Goal: Task Accomplishment & Management: Manage account settings

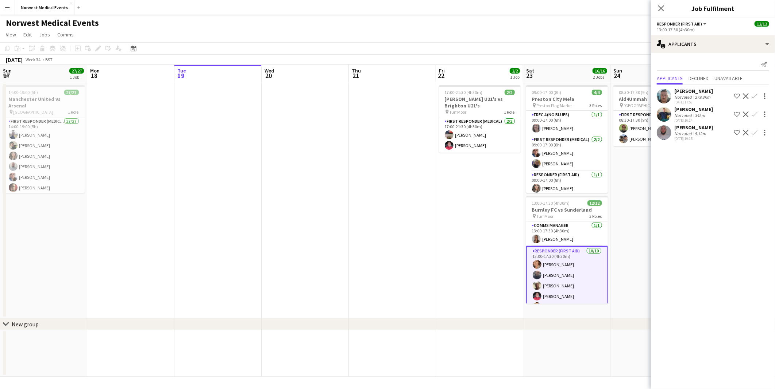
scroll to position [88, 0]
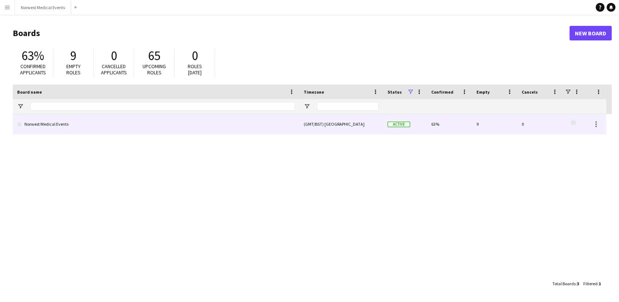
click at [42, 123] on link "Norwest Medical Events" at bounding box center [156, 124] width 278 height 20
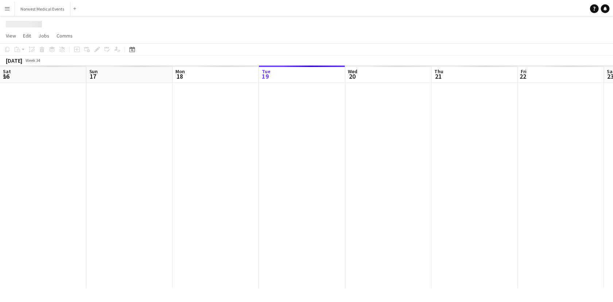
scroll to position [0, 174]
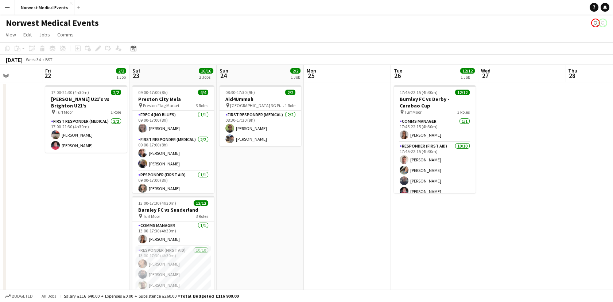
drag, startPoint x: 393, startPoint y: 201, endPoint x: 87, endPoint y: 184, distance: 306.8
click at [87, 184] on app-calendar-viewport "Mon 18 Tue 19 Wed 20 Thu 21 Fri 22 2/2 1 Job Sat 23 16/16 2 Jobs Sun 24 2/2 1 J…" at bounding box center [306, 208] width 613 height 287
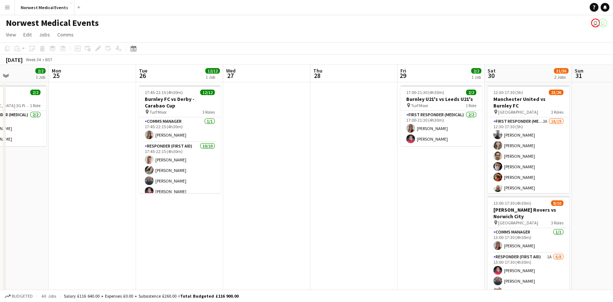
drag, startPoint x: 482, startPoint y: 234, endPoint x: 228, endPoint y: 222, distance: 255.2
click at [228, 222] on app-calendar-viewport "Fri 22 2/2 1 Job Sat 23 16/16 2 Jobs Sun 24 2/2 1 Job Mon 25 Tue 26 12/12 1 Job…" at bounding box center [306, 208] width 613 height 287
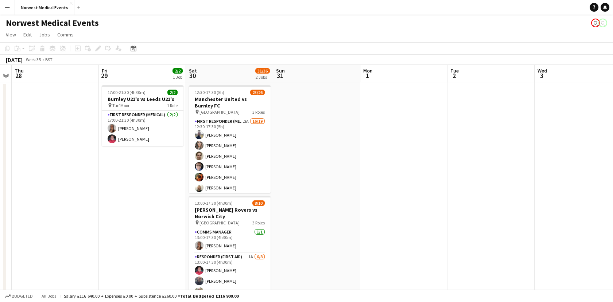
drag, startPoint x: 384, startPoint y: 217, endPoint x: 198, endPoint y: 217, distance: 185.6
click at [198, 217] on app-calendar-viewport "Sun 24 2/2 1 Job Mon 25 Tue 26 12/12 1 Job Wed 27 Thu 28 Fri 29 2/2 1 Job Sat 3…" at bounding box center [306, 208] width 613 height 287
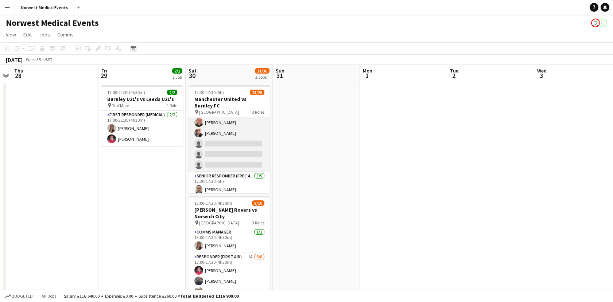
click at [230, 146] on app-card-role "First Responder (Medical) 2A 16/19 12:30-17:30 (5h) [PERSON_NAME] [PERSON_NAME]…" at bounding box center [230, 64] width 82 height 215
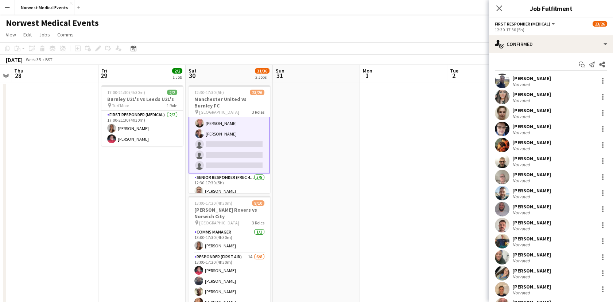
scroll to position [161, 0]
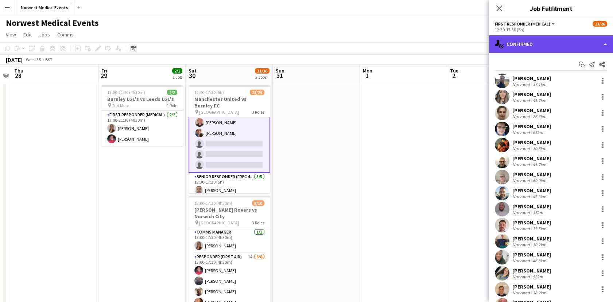
click at [508, 45] on div "single-neutral-actions-check-2 Confirmed" at bounding box center [551, 44] width 124 height 18
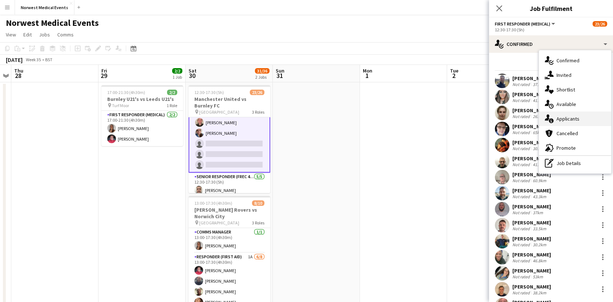
click at [571, 119] on div "single-neutral-actions-information Applicants" at bounding box center [575, 119] width 72 height 15
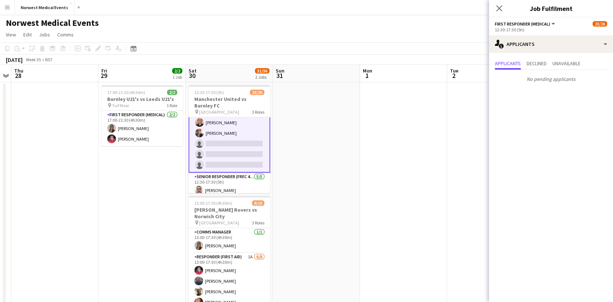
click at [330, 135] on app-date-cell at bounding box center [316, 200] width 87 height 236
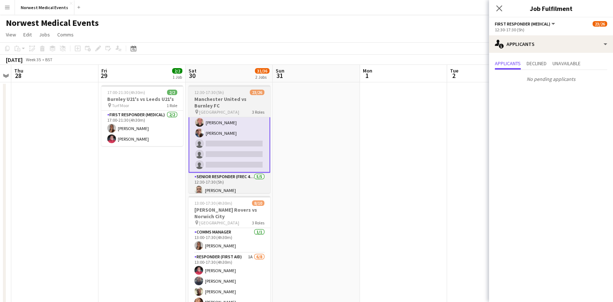
scroll to position [160, 0]
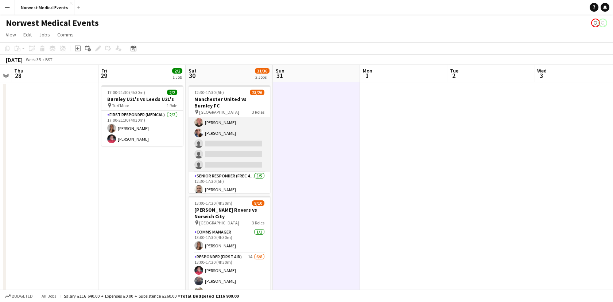
click at [222, 137] on app-card-role "First Responder (Medical) 2A 16/19 12:30-17:30 (5h) [PERSON_NAME] [PERSON_NAME]…" at bounding box center [230, 64] width 82 height 215
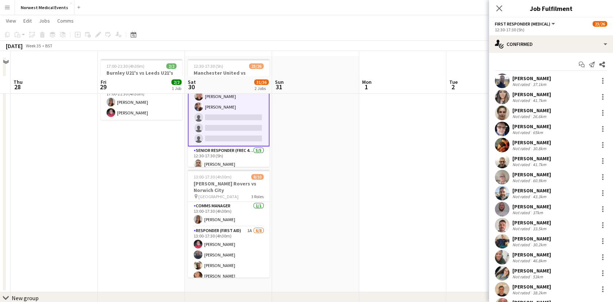
scroll to position [61, 0]
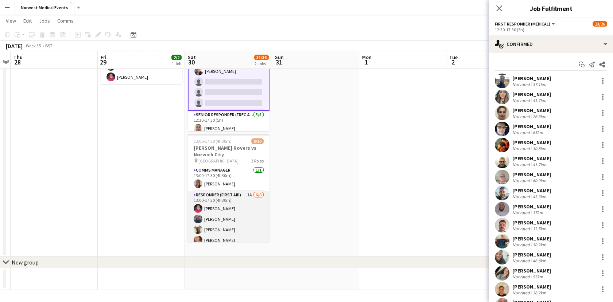
click at [230, 211] on app-card-role "Responder (First Aid) 1A [DATE] 13:00-17:30 (4h30m) [PERSON_NAME] [PERSON_NAME]…" at bounding box center [229, 240] width 82 height 99
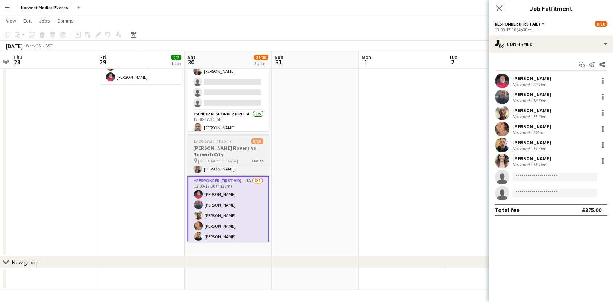
scroll to position [0, 0]
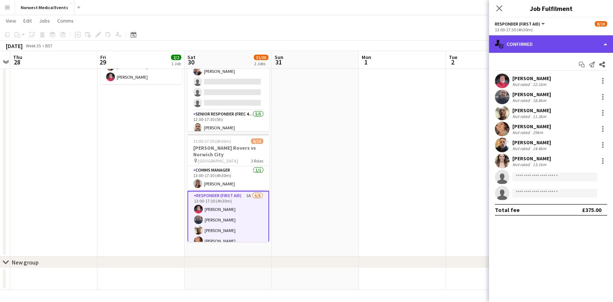
click at [508, 49] on div "single-neutral-actions-check-2 Confirmed" at bounding box center [551, 44] width 124 height 18
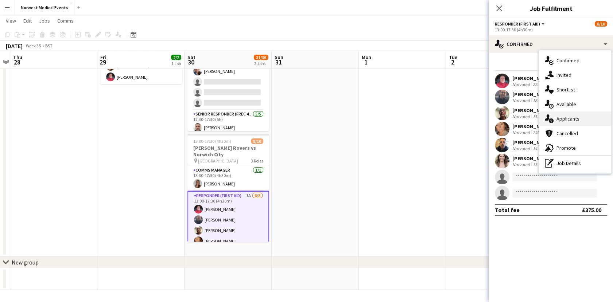
click at [567, 121] on div "single-neutral-actions-information Applicants" at bounding box center [575, 119] width 72 height 15
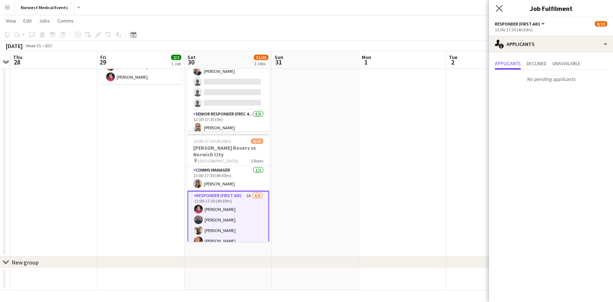
click at [502, 12] on app-icon "Close pop-in" at bounding box center [499, 8] width 11 height 11
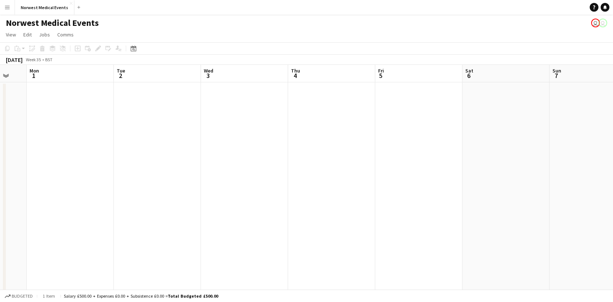
scroll to position [0, 200]
drag, startPoint x: 514, startPoint y: 204, endPoint x: 218, endPoint y: 201, distance: 296.1
click at [218, 201] on app-calendar-viewport "Fri 29 2/2 1 Job Sat 30 31/36 2 Jobs Sun 31 Mon 1 Tue 2 Wed 3 Thu 4 Fri 5 Sat 6…" at bounding box center [306, 208] width 613 height 287
drag, startPoint x: 472, startPoint y: 184, endPoint x: 55, endPoint y: 182, distance: 416.4
click at [29, 183] on app-calendar-viewport "Tue 2 Wed 3 Thu 4 Fri 5 Sat 6 Sun 7 Mon 8 Tue 9 Wed 10 Thu 11 Fri 12 Sat 13 Sun…" at bounding box center [306, 208] width 613 height 287
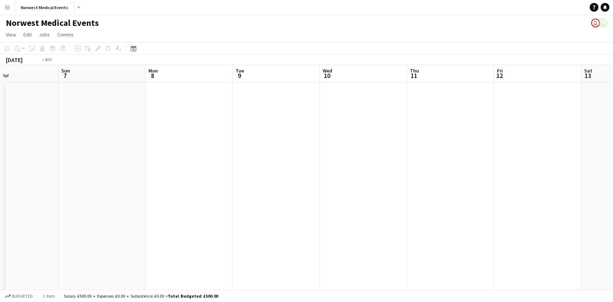
scroll to position [0, 266]
drag, startPoint x: 353, startPoint y: 186, endPoint x: 51, endPoint y: 186, distance: 301.2
click at [51, 186] on app-calendar-viewport "Thu 4 Fri 5 Sat 6 Sun 7 Mon 8 Tue 9 Wed 10 Thu 11 Fri 12 Sat 13 Sun 14 12/12 1 …" at bounding box center [306, 208] width 613 height 287
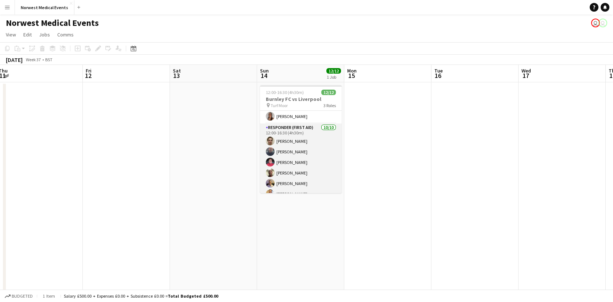
scroll to position [0, 0]
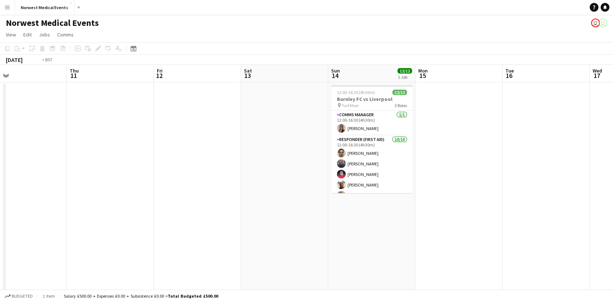
drag, startPoint x: 187, startPoint y: 169, endPoint x: 551, endPoint y: 193, distance: 364.7
click at [551, 193] on app-calendar-viewport "Mon 8 Tue 9 Wed 10 Thu 11 Fri 12 Sat 13 Sun 14 12/12 1 Job Mon 15 Tue 16 Wed 17…" at bounding box center [306, 264] width 613 height 398
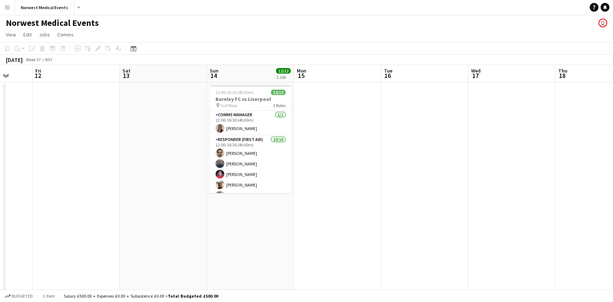
drag, startPoint x: 344, startPoint y: 153, endPoint x: 47, endPoint y: 156, distance: 297.2
click at [47, 156] on app-calendar-viewport "Mon 8 Tue 9 Wed 10 Thu 11 Fri 12 Sat 13 Sun 14 12/12 1 Job Mon 15 Tue 16 Wed 17…" at bounding box center [306, 264] width 613 height 398
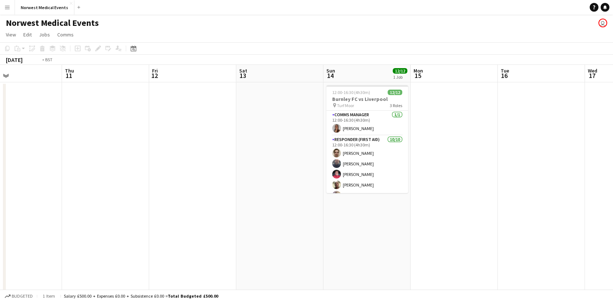
drag, startPoint x: 265, startPoint y: 158, endPoint x: 222, endPoint y: 158, distance: 43.0
click at [592, 158] on app-calendar-viewport "Mon 8 Tue 9 Wed 10 Thu 11 Fri 12 Sat 13 Sun 14 12/12 1 Job Mon 15 Tue 16 Wed 17…" at bounding box center [306, 264] width 613 height 398
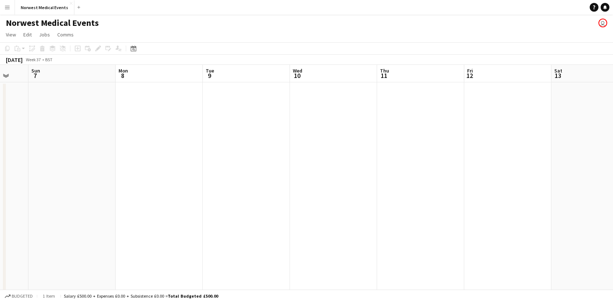
drag, startPoint x: 371, startPoint y: 160, endPoint x: 340, endPoint y: 152, distance: 32.4
click at [443, 160] on app-calendar-viewport "Fri 5 Sat 6 Sun 7 Mon 8 Tue 9 Wed 10 Thu 11 Fri 12 Sat 13 Sun 14 12/12 1 Job Mo…" at bounding box center [306, 264] width 613 height 398
click at [408, 191] on app-calendar-viewport "Tue 2 Wed 3 Thu 4 Fri 5 Sat 6 Sun 7 Mon 8 Tue 9 Wed 10 Thu 11 Fri 12 Sat 13 Sun…" at bounding box center [306, 264] width 613 height 398
click at [360, 201] on app-calendar-viewport "Sat 30 31/36 2 Jobs Sun 31 Mon 1 Tue 2 Wed 3 Thu 4 Fri 5 Sat 6 Sun 7 Mon 8 Tue …" at bounding box center [306, 264] width 613 height 398
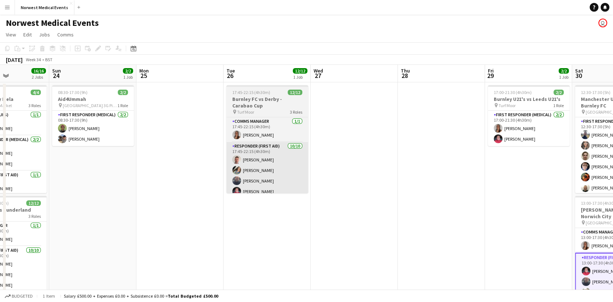
drag, startPoint x: 10, startPoint y: 203, endPoint x: 251, endPoint y: 179, distance: 241.5
click at [507, 217] on app-calendar-viewport "Thu 21 Fri 22 2/2 1 Job Sat 23 16/16 2 Jobs Sun 24 2/2 1 Job Mon 25 Tue 26 12/1…" at bounding box center [306, 264] width 613 height 398
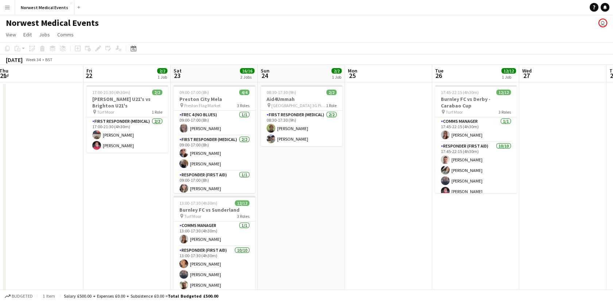
scroll to position [0, 171]
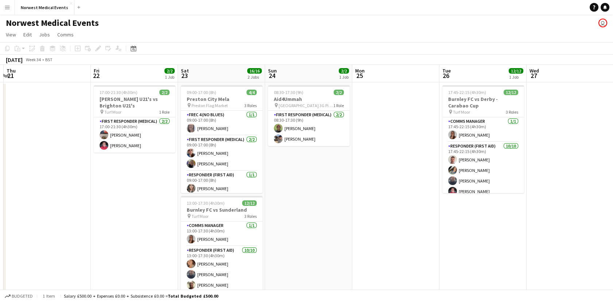
drag, startPoint x: 74, startPoint y: 199, endPoint x: 284, endPoint y: 209, distance: 210.3
click at [284, 209] on app-calendar-viewport "Tue 19 Wed 20 Thu 21 Fri 22 2/2 1 Job Sat 23 16/16 2 Jobs Sun 24 2/2 1 Job Mon …" at bounding box center [306, 264] width 613 height 398
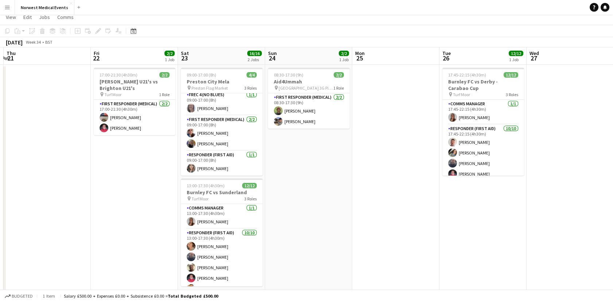
scroll to position [0, 0]
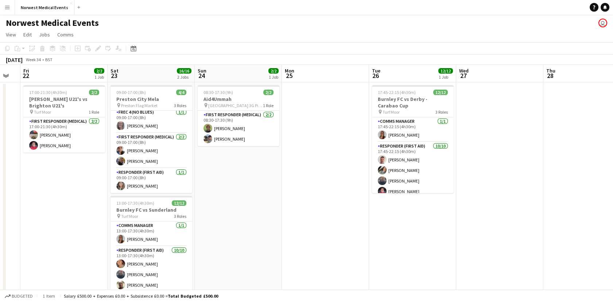
drag, startPoint x: 435, startPoint y: 214, endPoint x: 364, endPoint y: 213, distance: 71.1
click at [364, 213] on app-calendar-viewport "Tue 19 Wed 20 Thu 21 Fri 22 2/2 1 Job Sat 23 16/16 2 Jobs Sun 24 2/2 1 Job Mon …" at bounding box center [306, 264] width 613 height 398
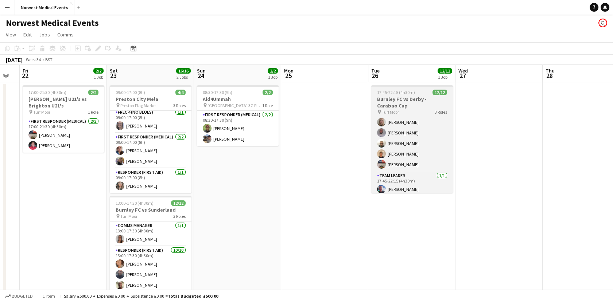
scroll to position [93, 0]
